Goal: Task Accomplishment & Management: Use online tool/utility

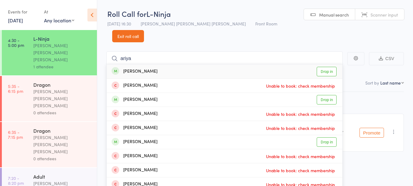
type input "ariya"
click at [187, 64] on div "Ariya Singh Drop in" at bounding box center [225, 71] width 236 height 14
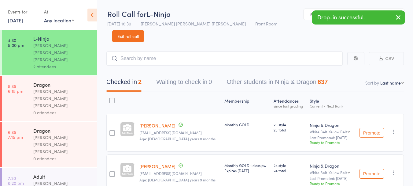
click at [15, 20] on link "14 Aug, 2025" at bounding box center [15, 20] width 15 height 7
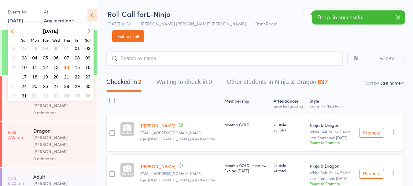
click at [67, 59] on span "07" at bounding box center [66, 57] width 5 height 5
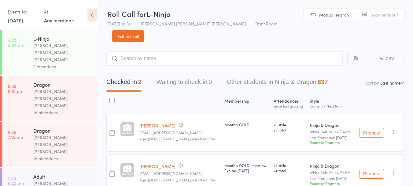
click at [23, 21] on link "7 Aug, 2025" at bounding box center [15, 20] width 15 height 7
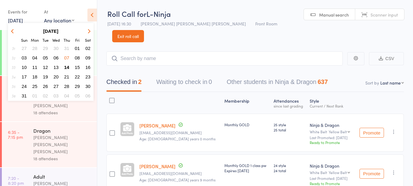
click at [67, 66] on span "14" at bounding box center [66, 67] width 5 height 5
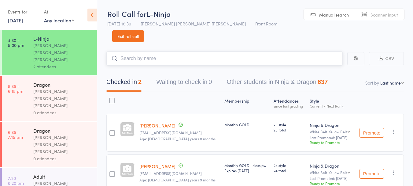
click at [158, 51] on input "search" at bounding box center [224, 58] width 236 height 14
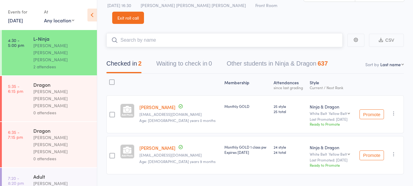
scroll to position [21, 0]
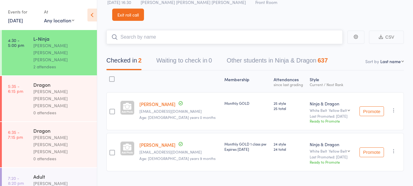
click at [273, 30] on input "search" at bounding box center [224, 37] width 236 height 14
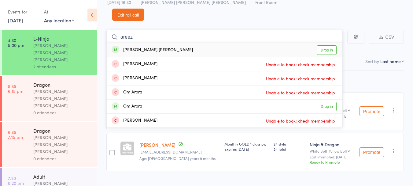
type input "areez"
click at [327, 45] on link "Drop in" at bounding box center [327, 49] width 20 height 9
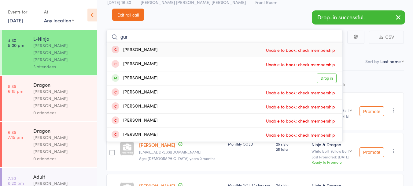
type input "gur"
click at [324, 73] on link "Drop in" at bounding box center [327, 77] width 20 height 9
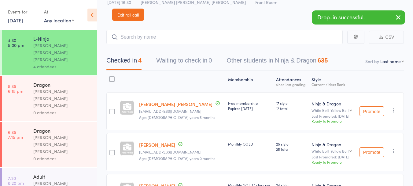
click at [23, 23] on link "14 Aug, 2025" at bounding box center [15, 20] width 15 height 7
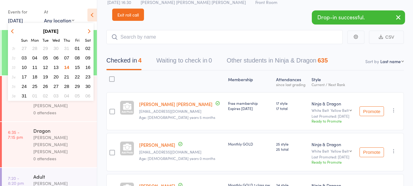
click at [55, 68] on span "13" at bounding box center [56, 67] width 5 height 5
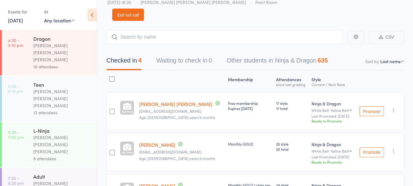
click at [33, 81] on div "Teen" at bounding box center [62, 84] width 58 height 7
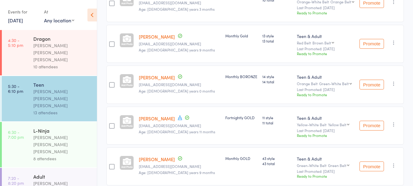
scroll to position [172, 0]
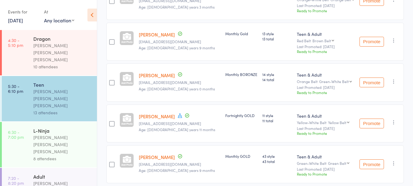
click at [173, 127] on span "Age: 10 years 11 months" at bounding box center [177, 129] width 76 height 5
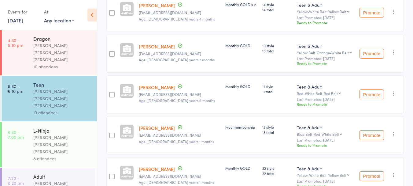
scroll to position [470, 0]
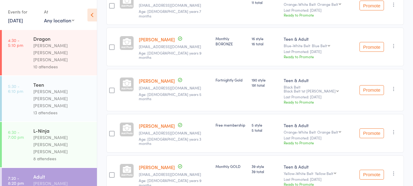
scroll to position [266, 0]
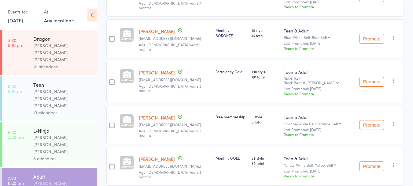
click at [19, 18] on link "13 Aug, 2025" at bounding box center [15, 20] width 15 height 7
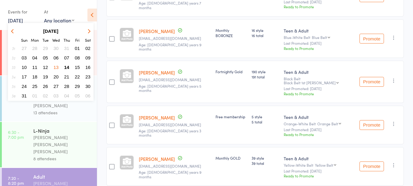
click at [67, 66] on span "14" at bounding box center [66, 67] width 5 height 5
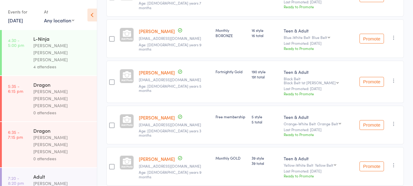
click at [33, 63] on div "4 attendees" at bounding box center [62, 66] width 58 height 7
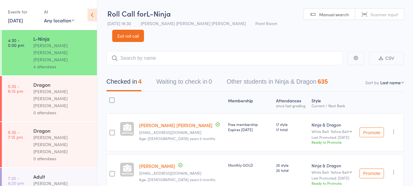
click at [144, 30] on link "Exit roll call" at bounding box center [128, 36] width 32 height 12
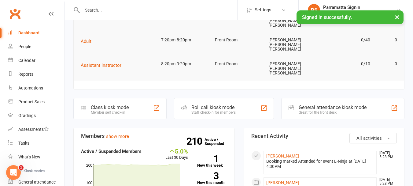
click at [213, 154] on strong "1" at bounding box center [207, 158] width 21 height 9
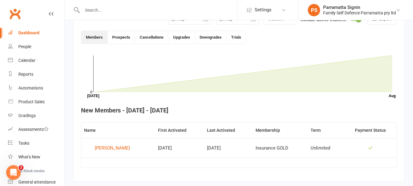
scroll to position [167, 0]
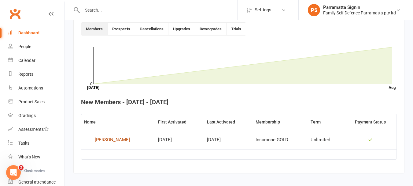
click at [112, 138] on div "Josh Paul" at bounding box center [112, 139] width 35 height 9
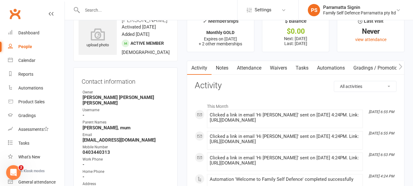
scroll to position [16, 0]
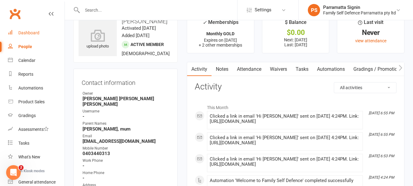
click at [25, 35] on link "Dashboard" at bounding box center [36, 33] width 57 height 14
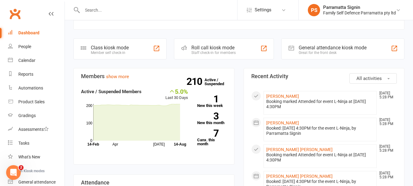
scroll to position [140, 0]
click at [218, 111] on strong "3" at bounding box center [207, 115] width 21 height 9
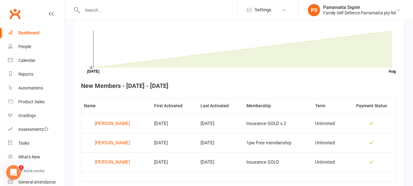
scroll to position [186, 0]
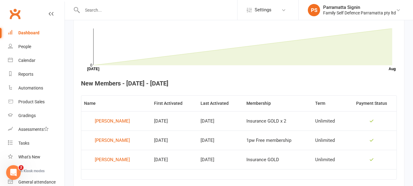
click at [21, 35] on link "Dashboard" at bounding box center [36, 33] width 57 height 14
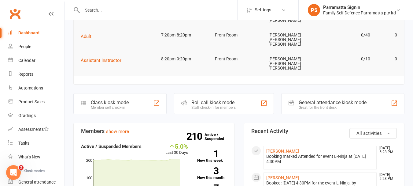
scroll to position [110, 0]
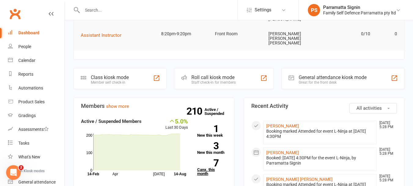
click at [201, 159] on link "7 Canx. this month" at bounding box center [212, 167] width 30 height 16
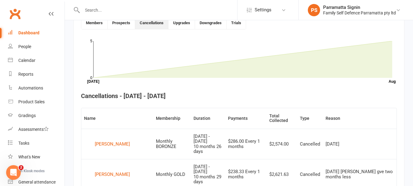
scroll to position [167, 0]
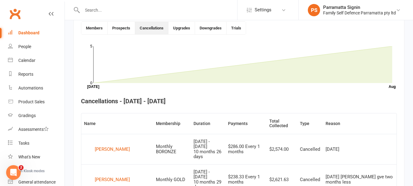
click at [21, 37] on link "Dashboard" at bounding box center [36, 33] width 57 height 14
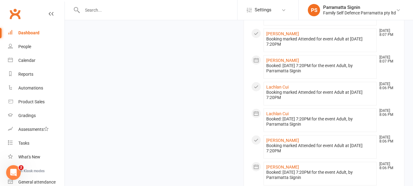
scroll to position [594, 0]
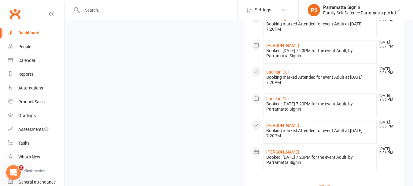
click at [324, 182] on link "view all" at bounding box center [324, 185] width 146 height 7
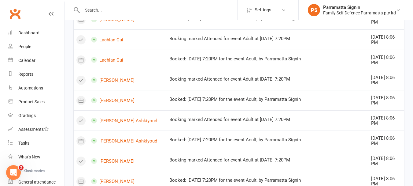
scroll to position [408, 0]
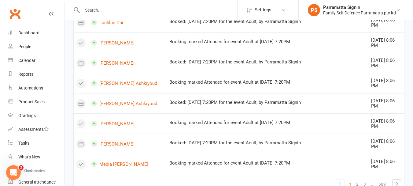
click at [350, 179] on link "1" at bounding box center [349, 183] width 7 height 9
click at [357, 179] on link "2" at bounding box center [357, 183] width 7 height 9
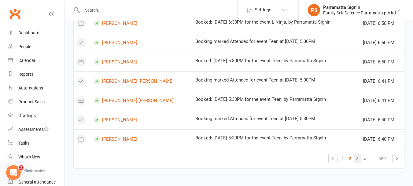
click at [357, 158] on link "3" at bounding box center [357, 158] width 7 height 9
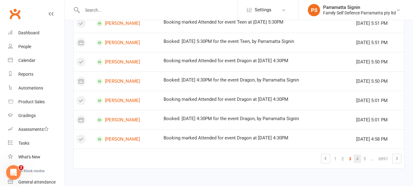
click at [357, 158] on link "4" at bounding box center [357, 158] width 7 height 9
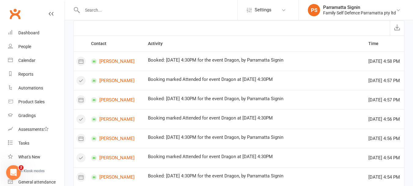
scroll to position [0, 0]
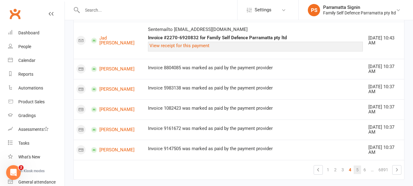
click at [357, 165] on link "5" at bounding box center [357, 169] width 7 height 9
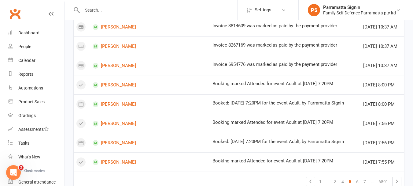
scroll to position [408, 0]
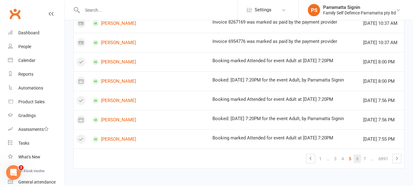
click at [358, 157] on link "6" at bounding box center [357, 158] width 7 height 9
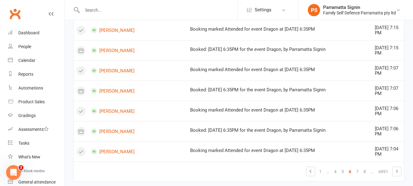
scroll to position [433, 0]
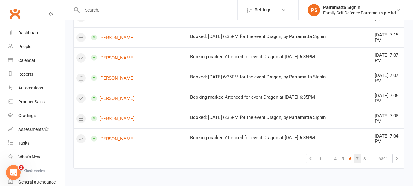
click at [357, 158] on link "7" at bounding box center [357, 158] width 7 height 9
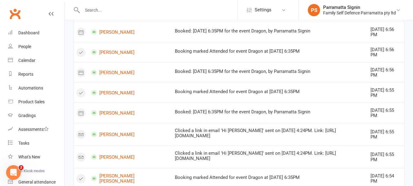
scroll to position [408, 0]
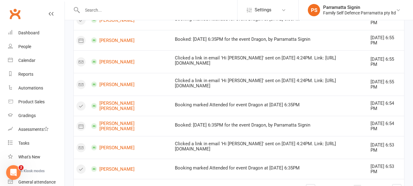
click at [357, 184] on link "8" at bounding box center [357, 188] width 7 height 9
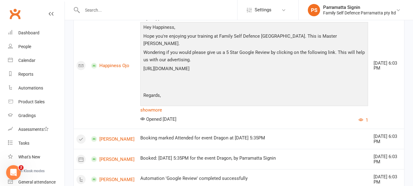
scroll to position [537, 0]
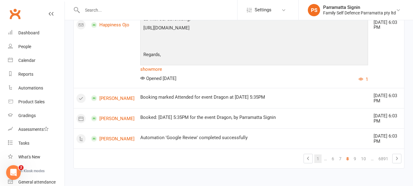
click at [318, 159] on link "1" at bounding box center [317, 158] width 7 height 9
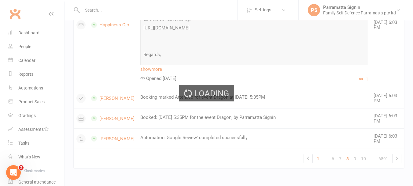
scroll to position [408, 0]
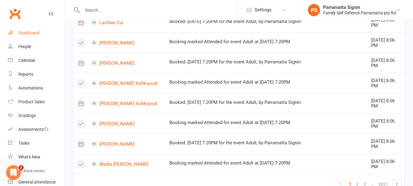
click at [26, 31] on div "Dashboard" at bounding box center [28, 32] width 21 height 5
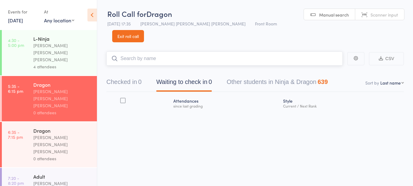
click at [145, 51] on input "search" at bounding box center [224, 58] width 236 height 14
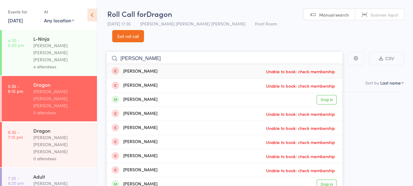
type input "jacinta"
click at [314, 109] on span "Unable to book: check membership" at bounding box center [300, 113] width 72 height 9
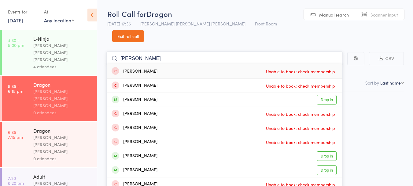
type input "jaci"
click at [325, 95] on link "Drop in" at bounding box center [327, 99] width 20 height 9
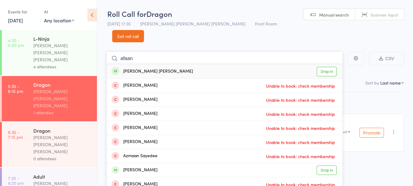
type input "afaan"
click at [191, 64] on div "Abdul Arfaan Afsheen Drop in" at bounding box center [225, 71] width 236 height 14
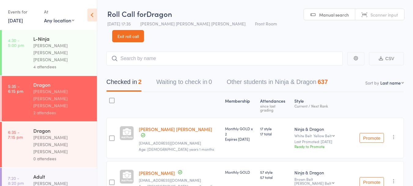
click at [62, 40] on div "L-Ninja" at bounding box center [62, 38] width 58 height 7
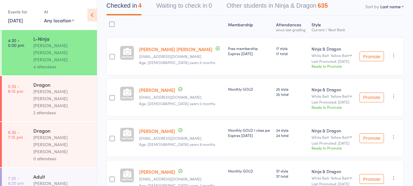
scroll to position [87, 0]
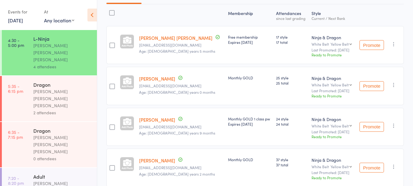
click at [394, 122] on icon "button" at bounding box center [394, 125] width 6 height 6
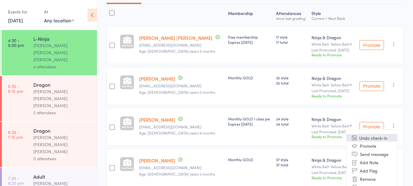
click at [383, 134] on li "Undo check-in" at bounding box center [372, 138] width 50 height 8
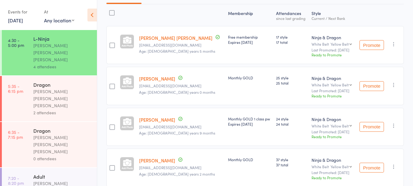
scroll to position [62, 0]
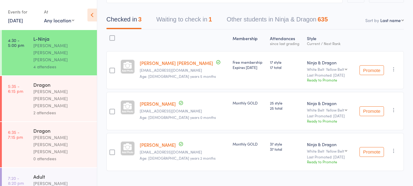
click at [67, 109] on div "2 attendees" at bounding box center [62, 112] width 58 height 7
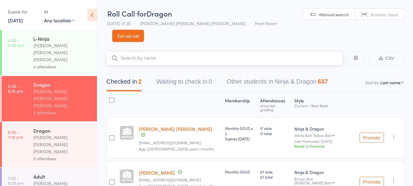
click at [128, 51] on input "search" at bounding box center [224, 58] width 236 height 14
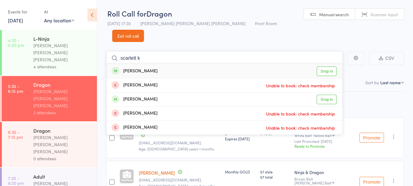
type input "scarlett k"
click at [192, 64] on div "Scarlett Kahawaty Drop in" at bounding box center [225, 71] width 236 height 14
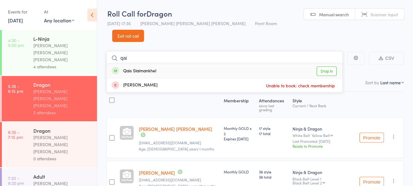
type input "qai"
click at [151, 68] on div "Qais Slaimankhel" at bounding box center [134, 71] width 45 height 7
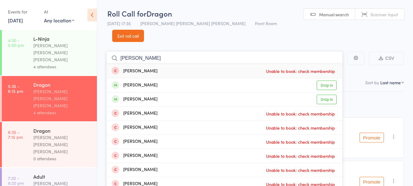
type input "damian"
click at [131, 82] on div "Damian Ishola" at bounding box center [135, 85] width 46 height 7
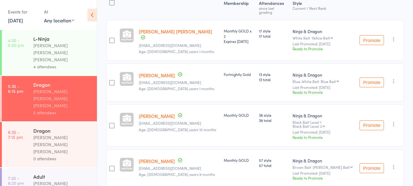
scroll to position [43, 0]
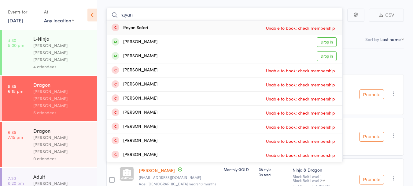
type input "rayan"
click at [193, 35] on div "Rayan Alshara Drop in" at bounding box center [225, 42] width 236 height 14
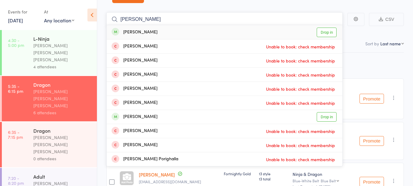
type input "shiven"
click at [192, 25] on div "Shiven Shiven Drop in" at bounding box center [225, 32] width 236 height 14
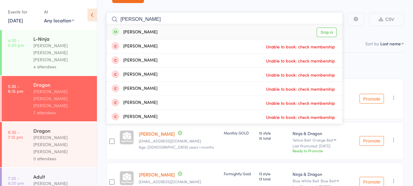
type input "mayuk"
click at [192, 26] on div "Mayukh Katta Drop in" at bounding box center [225, 32] width 236 height 14
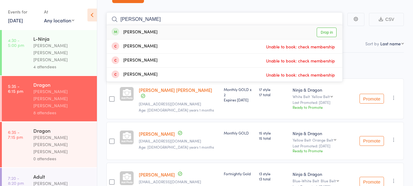
type input "advay"
click at [175, 25] on div "Advay Dutta Drop in" at bounding box center [225, 32] width 236 height 14
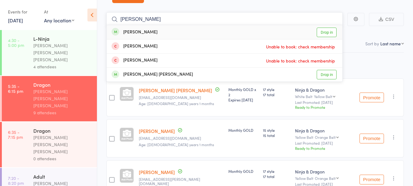
type input "cody"
click at [131, 29] on div "Cody Pham" at bounding box center [135, 32] width 46 height 7
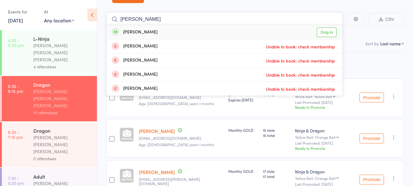
type input "avery"
click at [188, 25] on div "Avery Truong Drop in" at bounding box center [225, 32] width 236 height 14
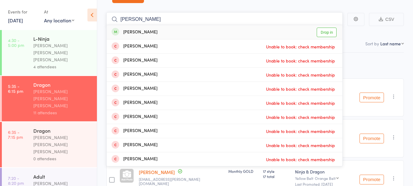
type input "shana"
click at [127, 25] on div "Shana Balko Drop in" at bounding box center [225, 32] width 236 height 14
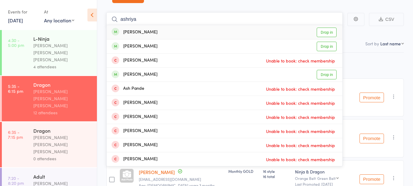
type input "ashriya"
click at [140, 25] on div "Aashriya Parsai Drop in" at bounding box center [225, 32] width 236 height 14
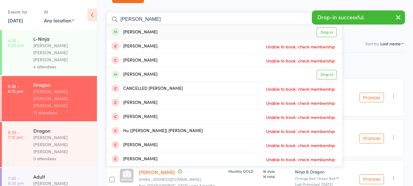
type input "hudson"
click at [172, 25] on div "Hudson Huynh Drop in" at bounding box center [225, 32] width 236 height 14
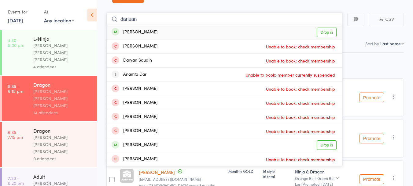
type input "dariuan"
click at [175, 25] on div "Darian Namini Drop in" at bounding box center [225, 32] width 236 height 14
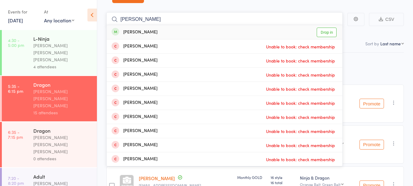
type input "arshan"
click at [162, 25] on div "Arshan Hakeem Drop in" at bounding box center [225, 32] width 236 height 14
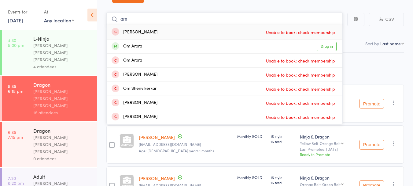
type input "om"
click at [158, 39] on div "Om Arora Drop in" at bounding box center [225, 46] width 236 height 14
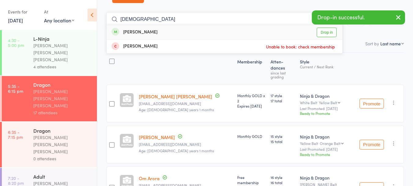
type input "vajra"
click at [157, 29] on div "[PERSON_NAME]" at bounding box center [135, 32] width 46 height 7
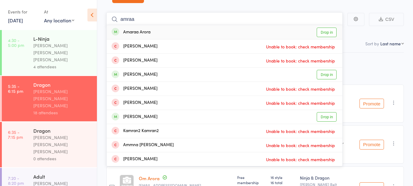
type input "amraa"
click at [175, 25] on div "Amaraa Arora Drop in" at bounding box center [225, 32] width 236 height 14
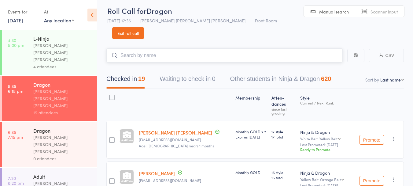
scroll to position [0, 0]
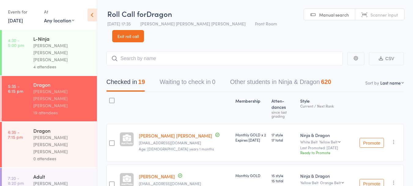
click at [33, 127] on div "Dragon" at bounding box center [62, 130] width 58 height 7
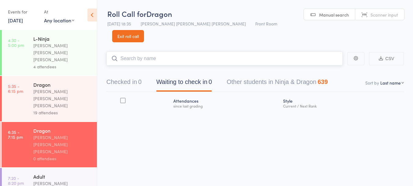
scroll to position [0, 0]
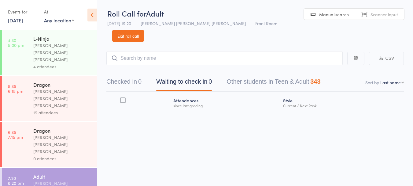
click at [133, 75] on button "Checked in 0" at bounding box center [123, 83] width 35 height 16
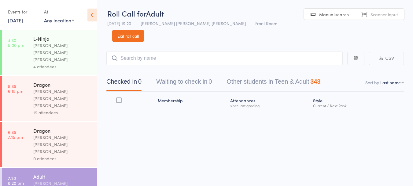
click at [191, 51] on input "search" at bounding box center [224, 58] width 236 height 14
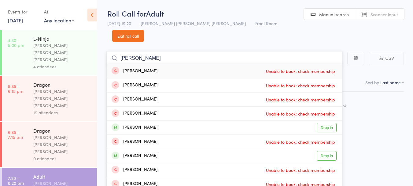
type input "jame"
click at [324, 123] on link "Drop in" at bounding box center [327, 127] width 20 height 9
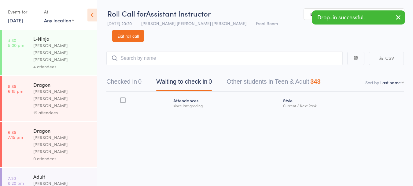
click at [142, 78] on div "0" at bounding box center [139, 81] width 3 height 7
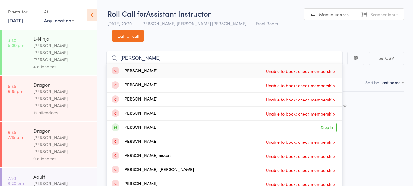
type input "james"
click at [326, 123] on link "Drop in" at bounding box center [327, 127] width 20 height 9
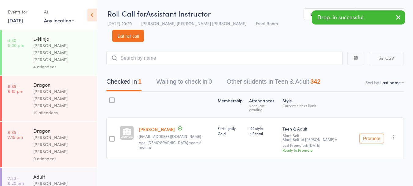
click at [34, 134] on div "[PERSON_NAME] [PERSON_NAME] [PERSON_NAME]" at bounding box center [62, 144] width 58 height 21
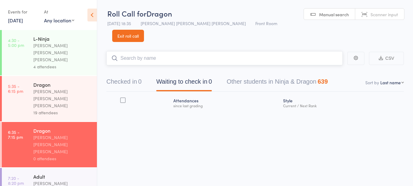
click at [128, 75] on button "Checked in 0" at bounding box center [123, 83] width 35 height 16
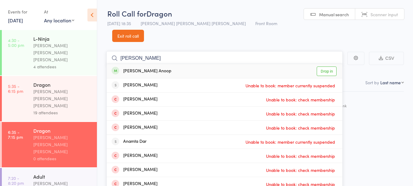
type input "anagh"
click at [330, 66] on link "Drop in" at bounding box center [327, 70] width 20 height 9
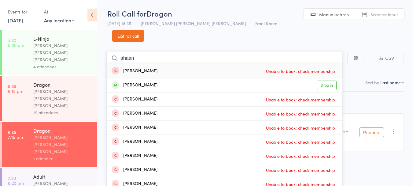
type input "ahaan"
click at [330, 80] on link "Drop in" at bounding box center [327, 84] width 20 height 9
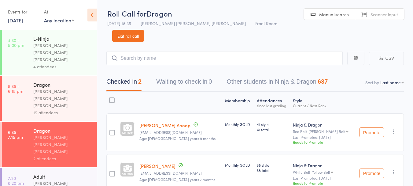
click at [144, 30] on link "Exit roll call" at bounding box center [128, 36] width 32 height 12
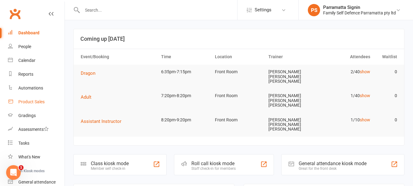
click at [40, 104] on link "Product Sales" at bounding box center [36, 102] width 57 height 14
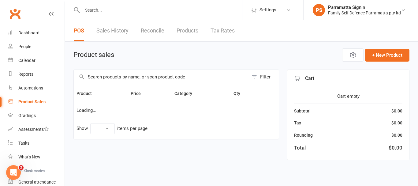
select select "10"
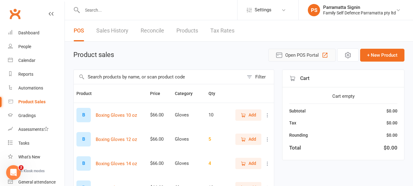
click at [305, 52] on span "Open POS Portal" at bounding box center [302, 54] width 34 height 7
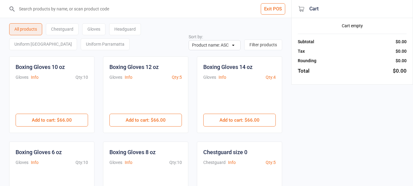
click at [66, 28] on div "Chestguard" at bounding box center [62, 29] width 33 height 12
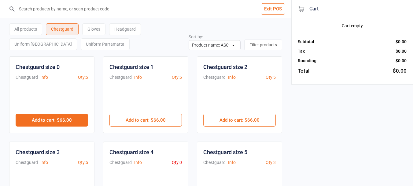
click at [41, 120] on button "Add to cart : $66.00" at bounding box center [52, 119] width 72 height 13
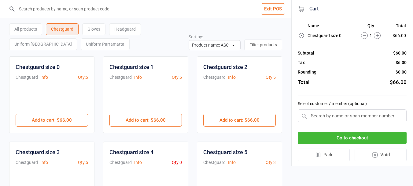
click at [99, 31] on div "Gloves" at bounding box center [93, 29] width 23 height 12
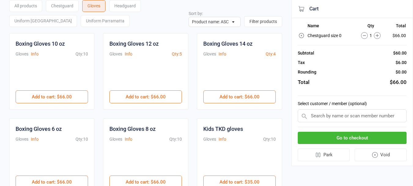
scroll to position [65, 0]
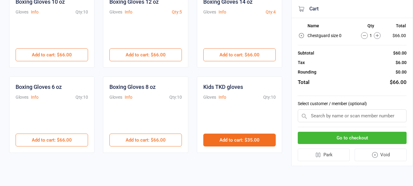
click at [224, 138] on button "Add to cart : $35.00" at bounding box center [239, 139] width 72 height 13
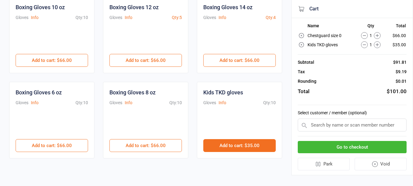
scroll to position [0, 0]
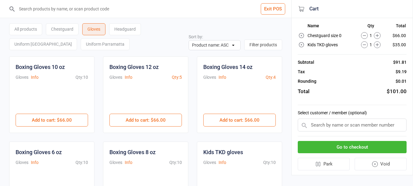
click at [121, 29] on div "Headguard" at bounding box center [125, 29] width 32 height 12
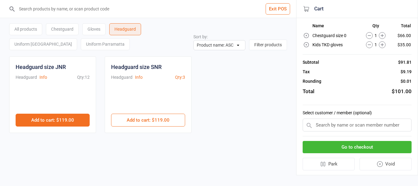
click at [49, 119] on button "Add to cart : $119.00" at bounding box center [53, 119] width 74 height 13
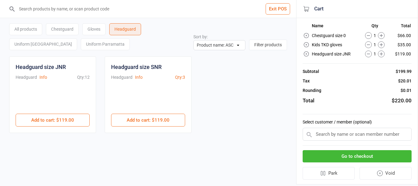
click at [371, 158] on button "Go to checkout" at bounding box center [356, 156] width 109 height 13
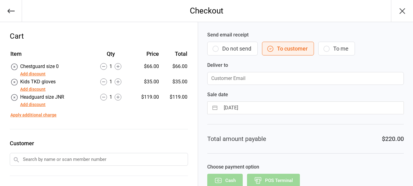
click at [237, 50] on button "Do not send" at bounding box center [232, 49] width 50 height 14
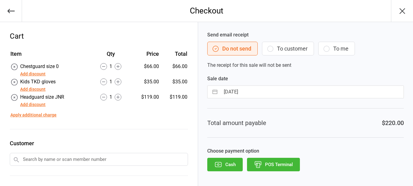
click at [286, 163] on button "POS Terminal" at bounding box center [273, 163] width 53 height 13
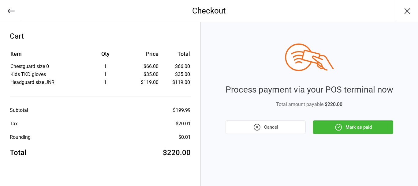
click at [359, 125] on button "Mark as paid" at bounding box center [353, 126] width 80 height 13
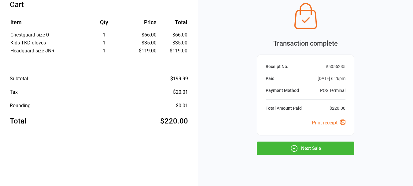
scroll to position [33, 0]
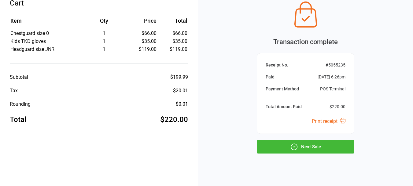
click at [334, 144] on button "Next Sale" at bounding box center [306, 146] width 98 height 13
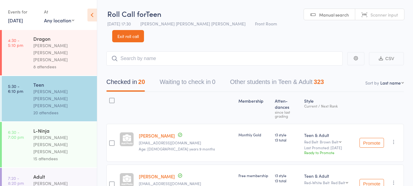
click at [144, 30] on link "Exit roll call" at bounding box center [128, 36] width 32 height 12
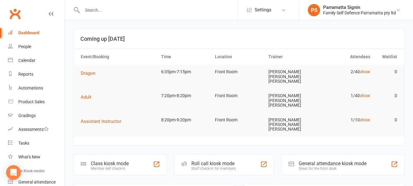
click at [201, 154] on div "Roll call kiosk mode Staff check-in for members" at bounding box center [224, 164] width 100 height 21
click at [212, 166] on div "Staff check-in for members" at bounding box center [213, 168] width 44 height 4
click at [199, 160] on div "Roll call kiosk mode" at bounding box center [213, 163] width 44 height 6
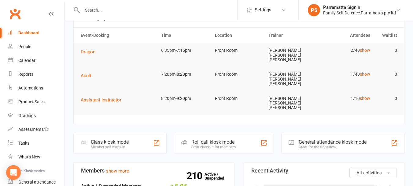
scroll to position [62, 0]
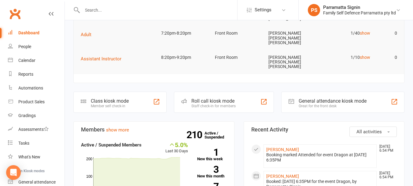
click at [208, 104] on div "Staff check-in for members" at bounding box center [213, 106] width 44 height 4
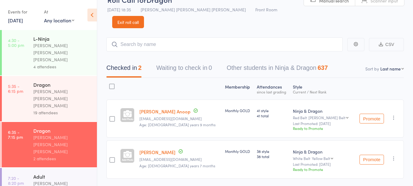
scroll to position [22, 0]
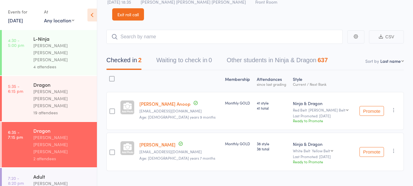
click at [147, 100] on link "[PERSON_NAME] Anoop" at bounding box center [164, 103] width 51 height 6
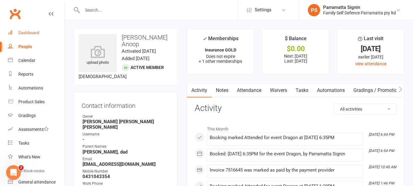
click at [42, 31] on link "Dashboard" at bounding box center [36, 33] width 57 height 14
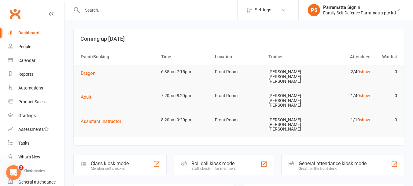
click at [213, 166] on div "Staff check-in for members" at bounding box center [213, 168] width 44 height 4
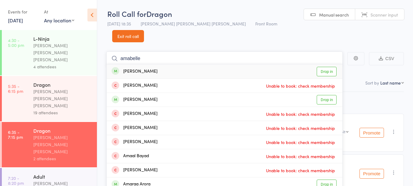
type input "amabelle"
click at [330, 67] on link "Drop in" at bounding box center [327, 71] width 20 height 9
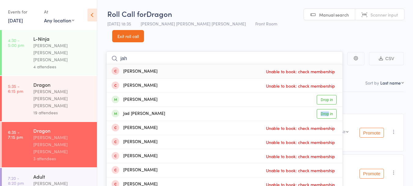
type input "jah"
click at [341, 107] on div "Jad Al Abdollah Drop in" at bounding box center [225, 114] width 236 height 14
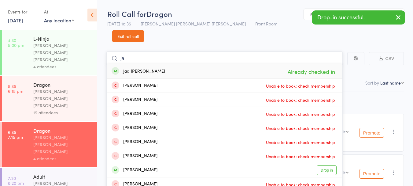
type input "j"
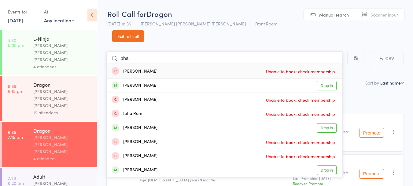
type input "bha"
click at [327, 123] on link "Drop in" at bounding box center [327, 127] width 20 height 9
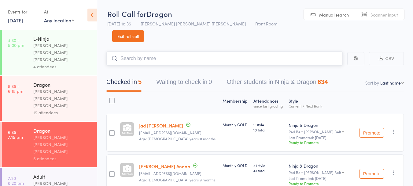
type input "a"
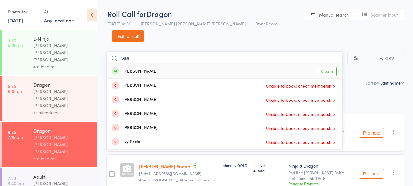
type input "ivaa"
click at [330, 67] on link "Drop in" at bounding box center [327, 71] width 20 height 9
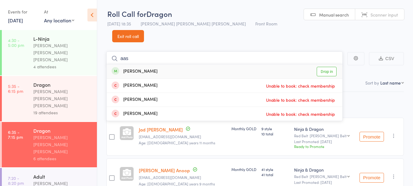
type input "aas"
click at [326, 67] on link "Drop in" at bounding box center [327, 71] width 20 height 9
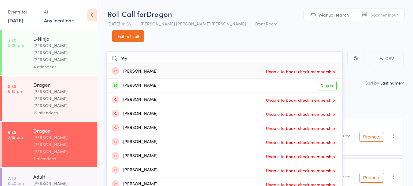
type input "rey"
click at [331, 81] on link "Drop in" at bounding box center [327, 85] width 20 height 9
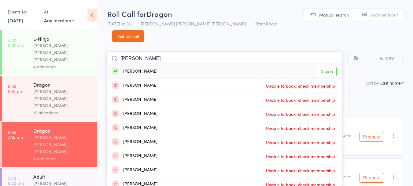
type input "kavin"
click at [325, 67] on link "Drop in" at bounding box center [327, 71] width 20 height 9
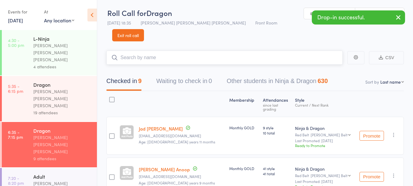
scroll to position [4, 0]
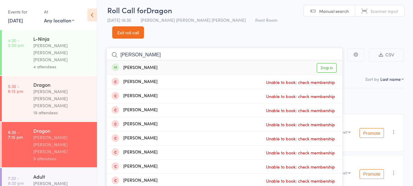
type input "viyaan"
click at [154, 64] on div "Viyaan Kayarkar" at bounding box center [135, 67] width 46 height 7
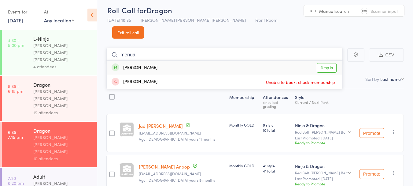
type input "menua"
click at [171, 61] on div "Menua Ohandjanian Drop in" at bounding box center [225, 68] width 236 height 14
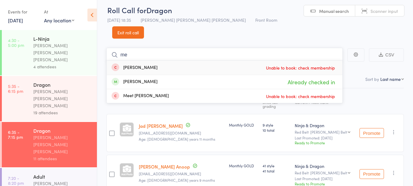
type input "m"
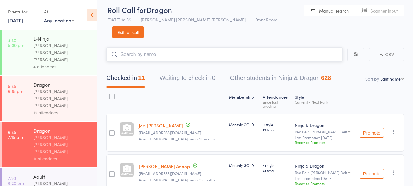
scroll to position [0, 0]
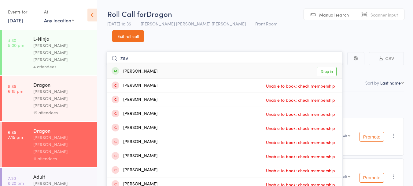
type input "zav"
click at [330, 67] on link "Drop in" at bounding box center [327, 71] width 20 height 9
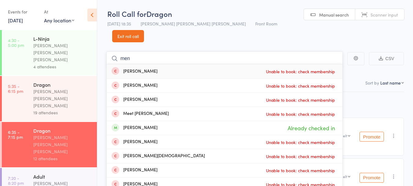
click at [359, 75] on nav "Checked in 12 Waiting to check in 0 Other students in Ninja & Dragon 627" at bounding box center [255, 83] width 312 height 16
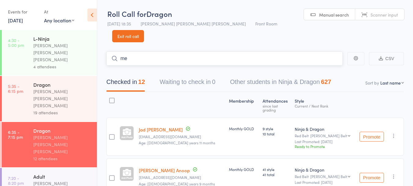
type input "m"
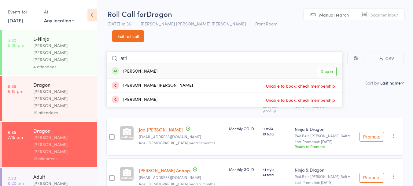
type input "atri"
click at [327, 67] on link "Drop in" at bounding box center [327, 71] width 20 height 9
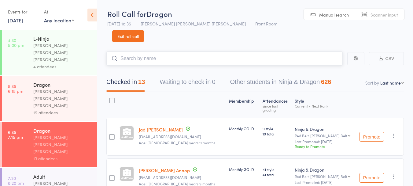
click at [148, 51] on input "search" at bounding box center [224, 58] width 236 height 14
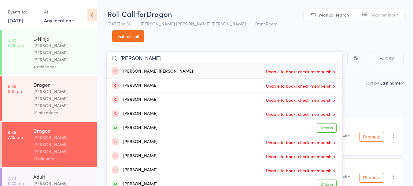
type input "aarav"
click at [325, 123] on link "Drop in" at bounding box center [327, 127] width 20 height 9
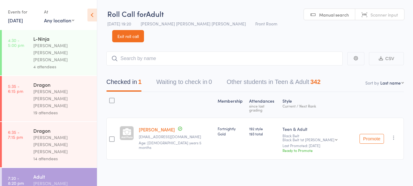
click at [23, 21] on link "14 Aug, 2025" at bounding box center [15, 20] width 15 height 7
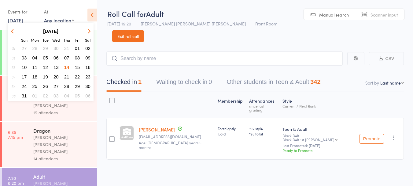
click at [46, 66] on span "12" at bounding box center [45, 67] width 5 height 5
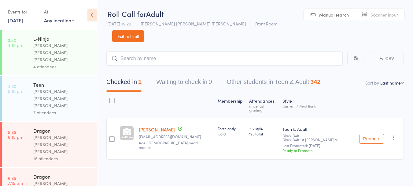
click at [20, 129] on time "5:35 - 6:15 pm" at bounding box center [15, 134] width 15 height 10
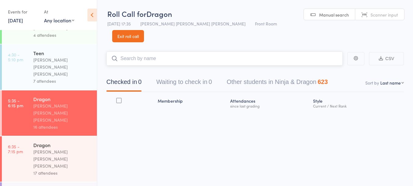
scroll to position [35, 0]
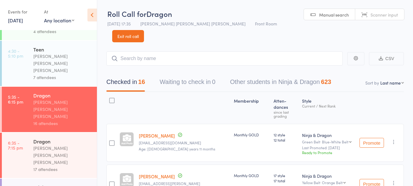
click at [58, 183] on div "Adult" at bounding box center [62, 186] width 58 height 7
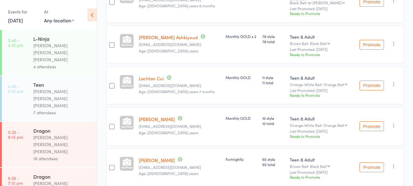
scroll to position [145, 0]
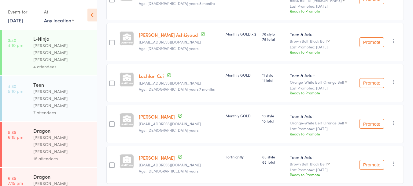
click at [22, 23] on link "12 Aug, 2025" at bounding box center [15, 20] width 15 height 7
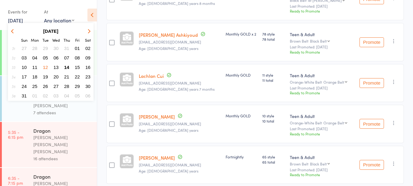
click at [68, 69] on span "14" at bounding box center [66, 67] width 5 height 5
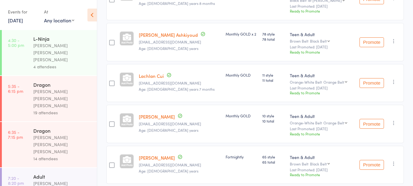
click at [20, 175] on time "7:20 - 8:20 pm" at bounding box center [16, 180] width 16 height 10
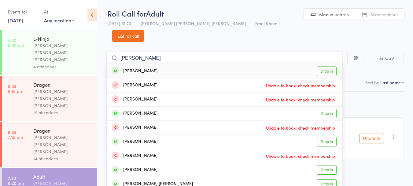
type input "cole"
click at [330, 66] on link "Drop in" at bounding box center [327, 70] width 20 height 9
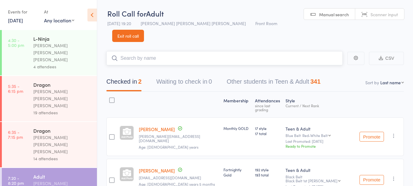
click at [166, 51] on input "search" at bounding box center [224, 58] width 236 height 14
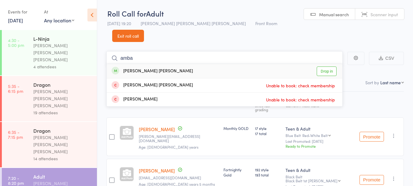
type input "amba"
click at [323, 66] on link "Drop in" at bounding box center [327, 70] width 20 height 9
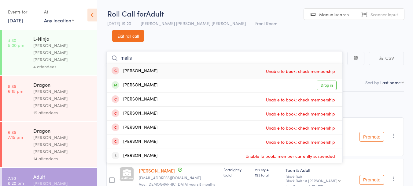
type input "melis"
click at [330, 80] on link "Drop in" at bounding box center [327, 84] width 20 height 9
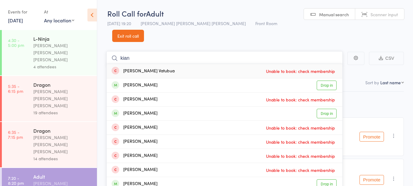
type input "kian"
click at [325, 80] on link "Drop in" at bounding box center [327, 84] width 20 height 9
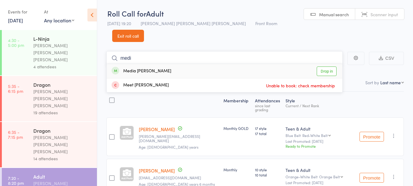
type input "medi"
click at [328, 66] on link "Drop in" at bounding box center [327, 70] width 20 height 9
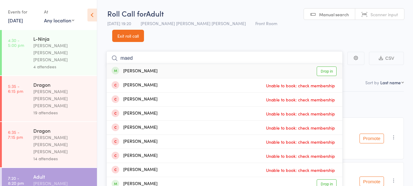
type input "maed"
click at [331, 66] on link "Drop in" at bounding box center [327, 70] width 20 height 9
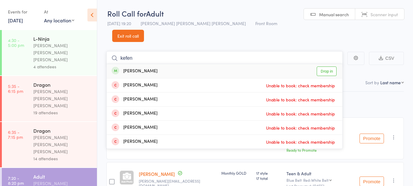
type input "kefen"
click at [327, 66] on link "Drop in" at bounding box center [327, 70] width 20 height 9
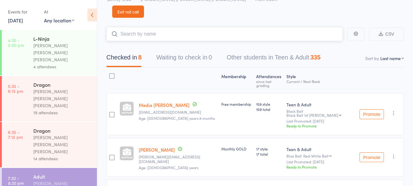
scroll to position [0, 0]
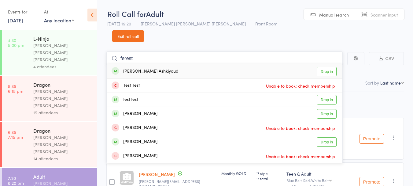
type input "ferest"
click at [331, 67] on link "Drop in" at bounding box center [327, 71] width 20 height 9
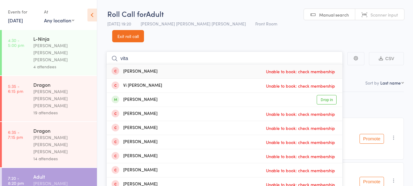
type input "vita"
click at [325, 95] on link "Drop in" at bounding box center [327, 99] width 20 height 9
